Goal: Transaction & Acquisition: Purchase product/service

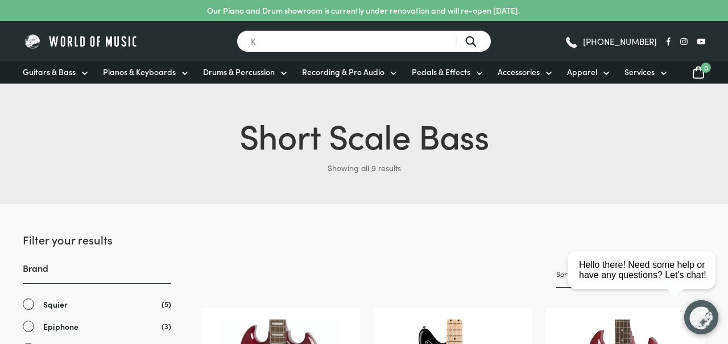
click at [395, 41] on input "K" at bounding box center [364, 41] width 255 height 22
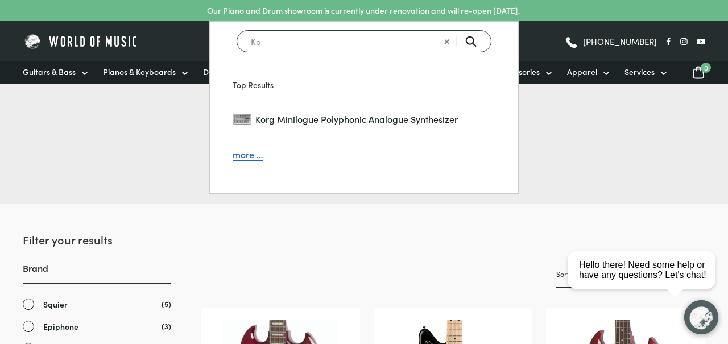
type input "Ko"
